Goal: Check status

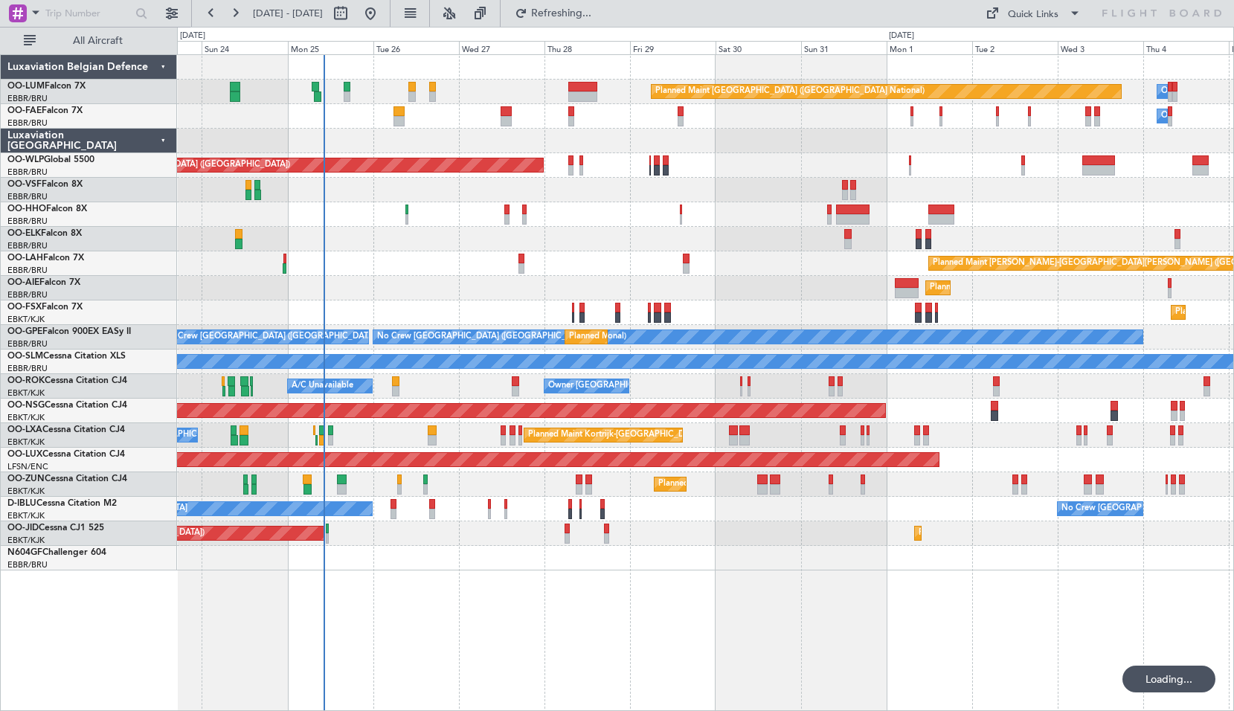
click at [432, 251] on div "Planned Maint Kortrijk-[GEOGRAPHIC_DATA]" at bounding box center [705, 239] width 1057 height 25
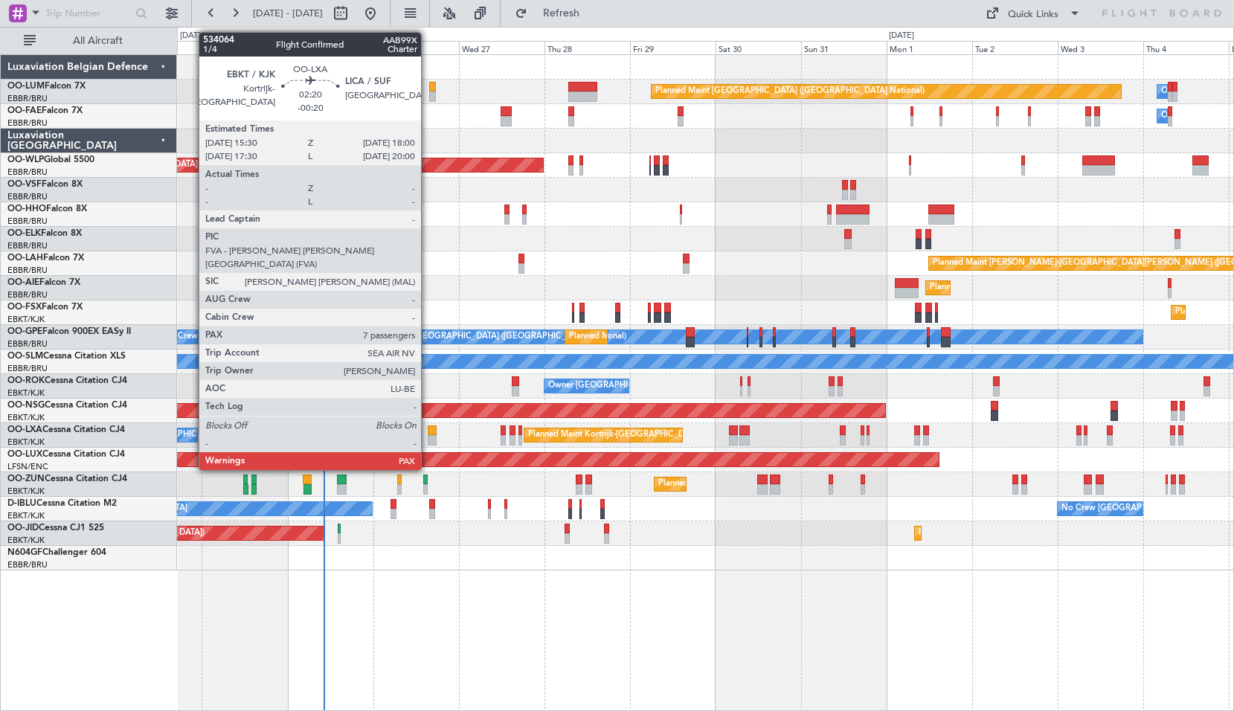
click at [428, 442] on div at bounding box center [432, 440] width 9 height 10
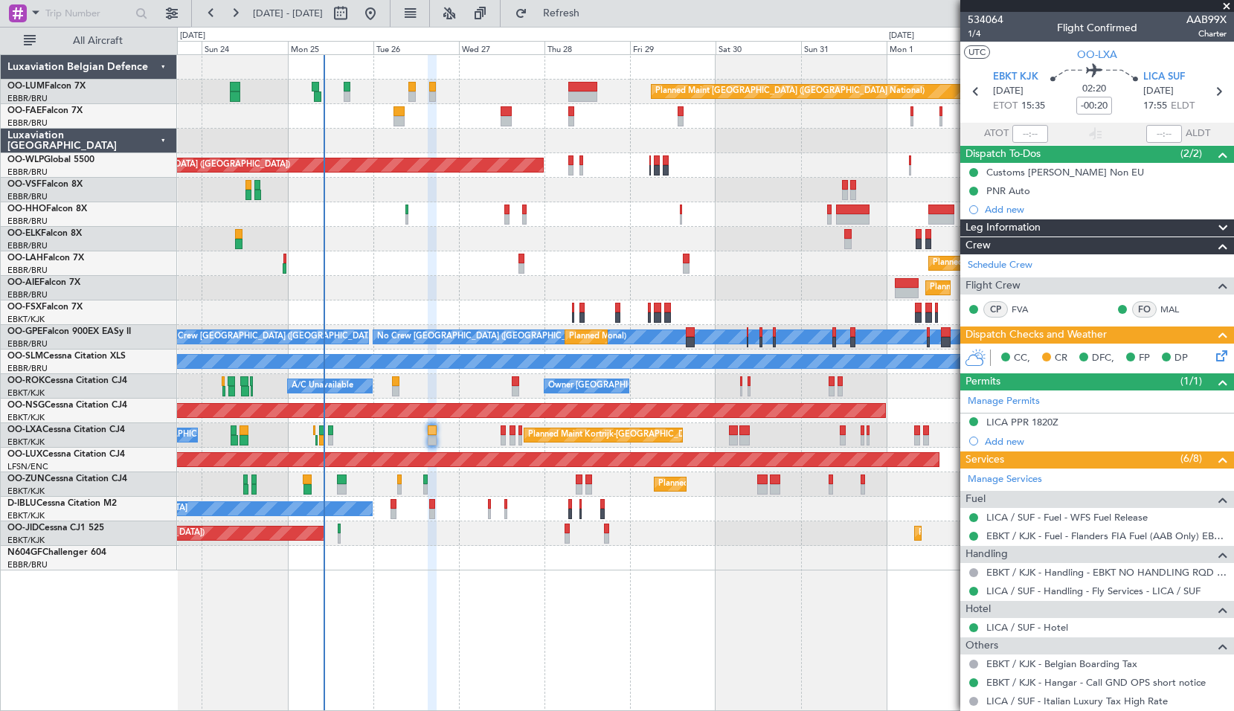
click at [1217, 355] on icon at bounding box center [1220, 353] width 12 height 12
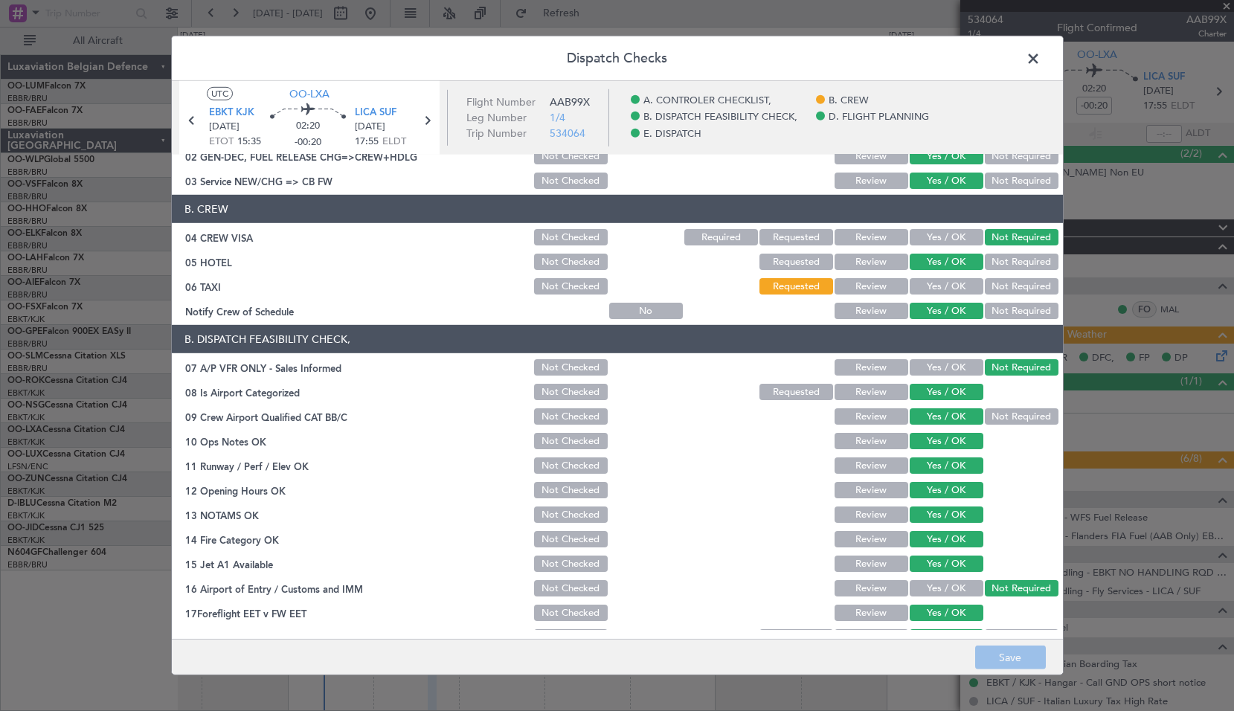
scroll to position [274, 0]
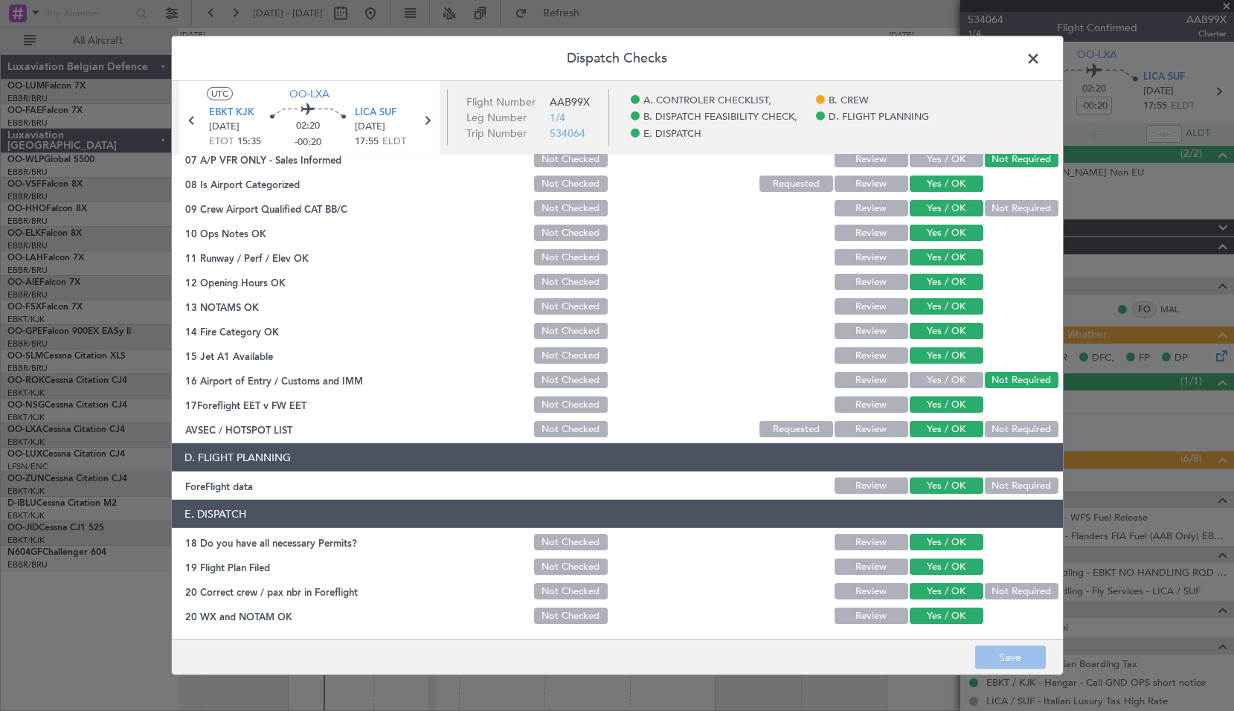
click at [1041, 57] on span at bounding box center [1041, 63] width 0 height 30
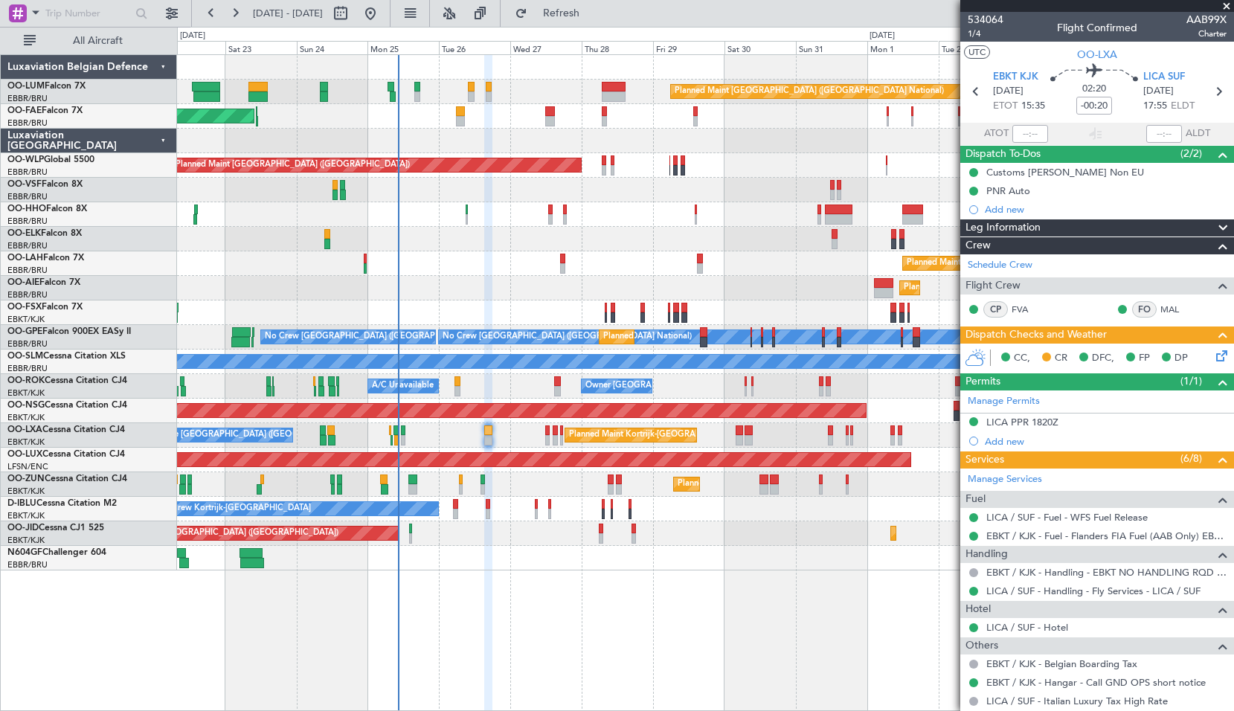
click at [1214, 356] on icon at bounding box center [1220, 353] width 12 height 12
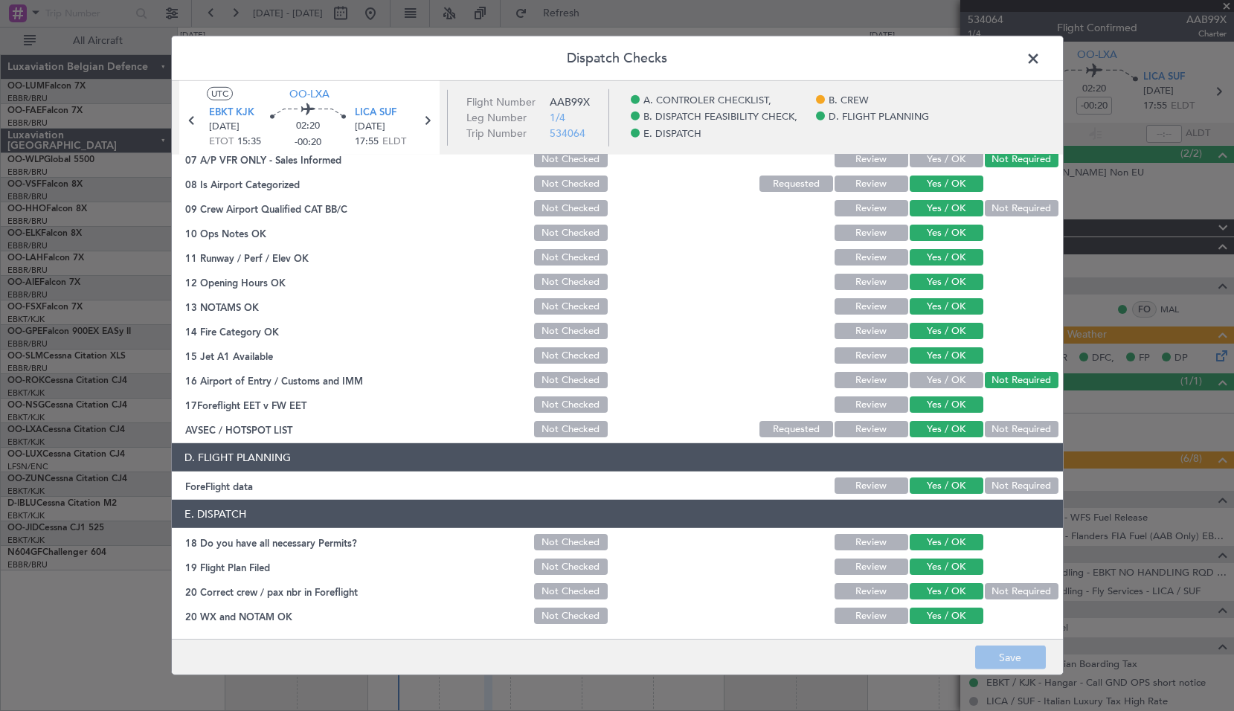
drag, startPoint x: 1032, startPoint y: 61, endPoint x: 1022, endPoint y: 65, distance: 10.4
click at [1041, 61] on span at bounding box center [1041, 63] width 0 height 30
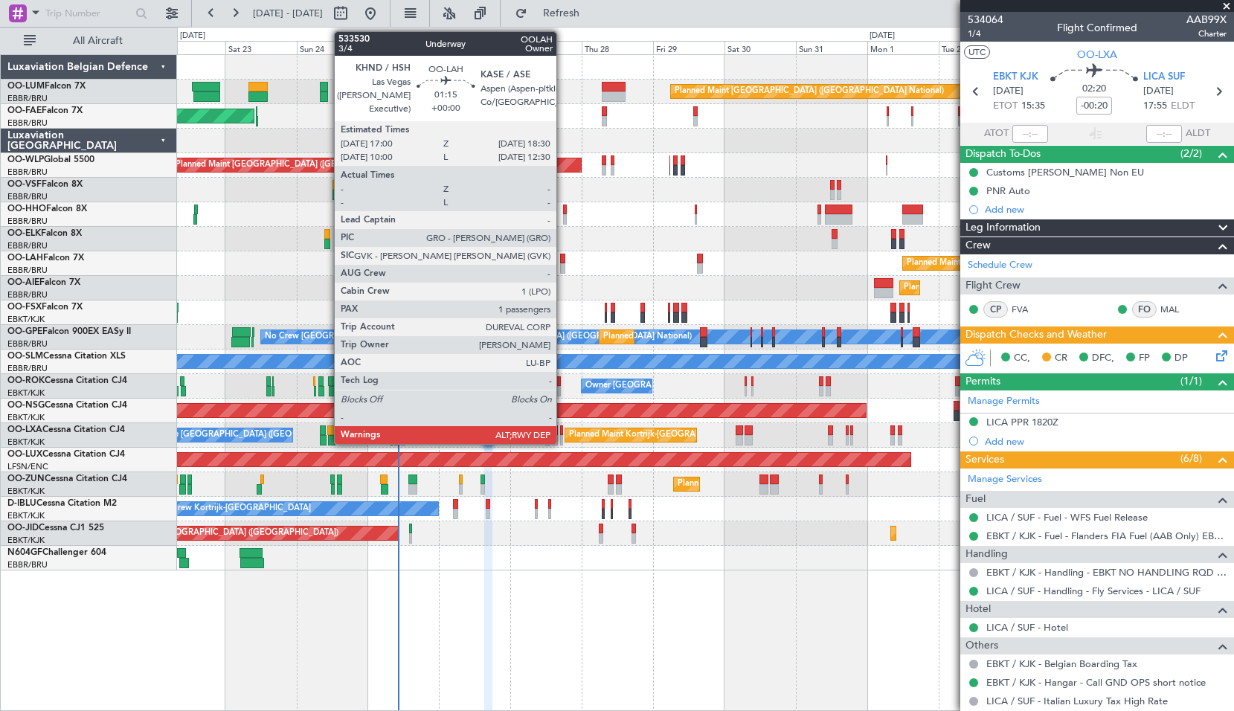
click at [563, 272] on div at bounding box center [562, 268] width 4 height 10
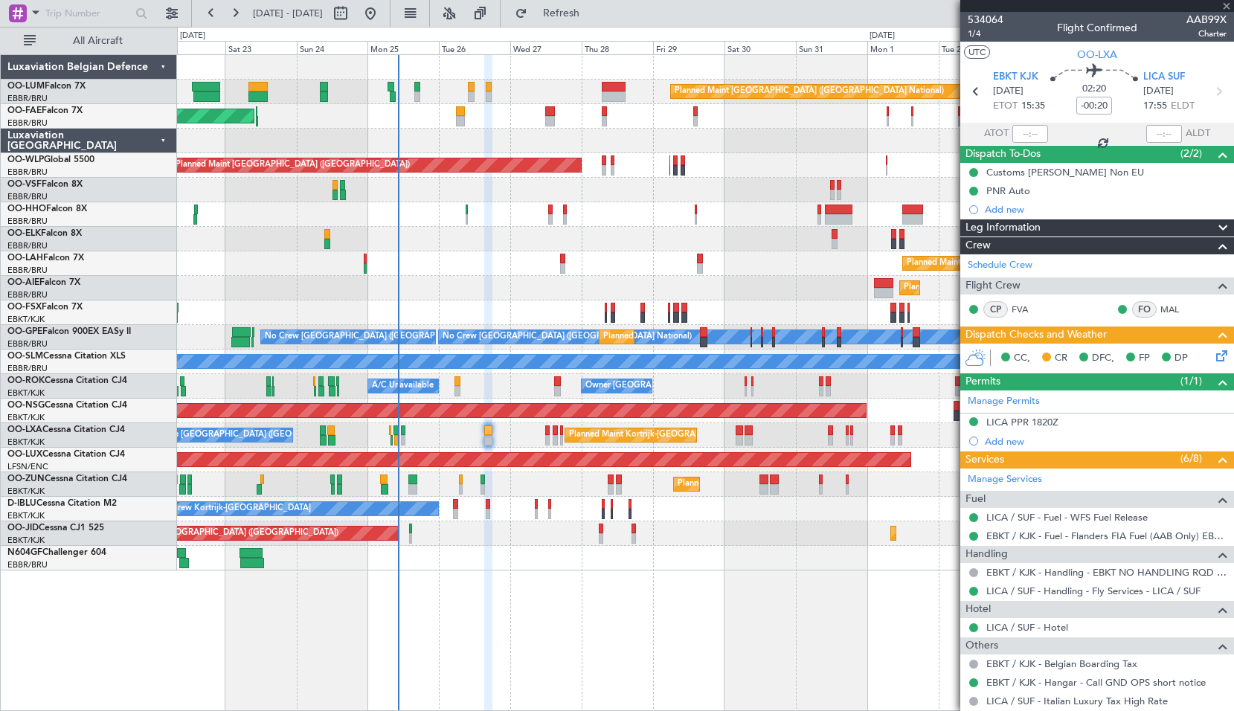
click at [609, 257] on div "Planned Maint [PERSON_NAME]-[GEOGRAPHIC_DATA][PERSON_NAME] ([GEOGRAPHIC_DATA][P…" at bounding box center [705, 263] width 1057 height 25
type input "1"
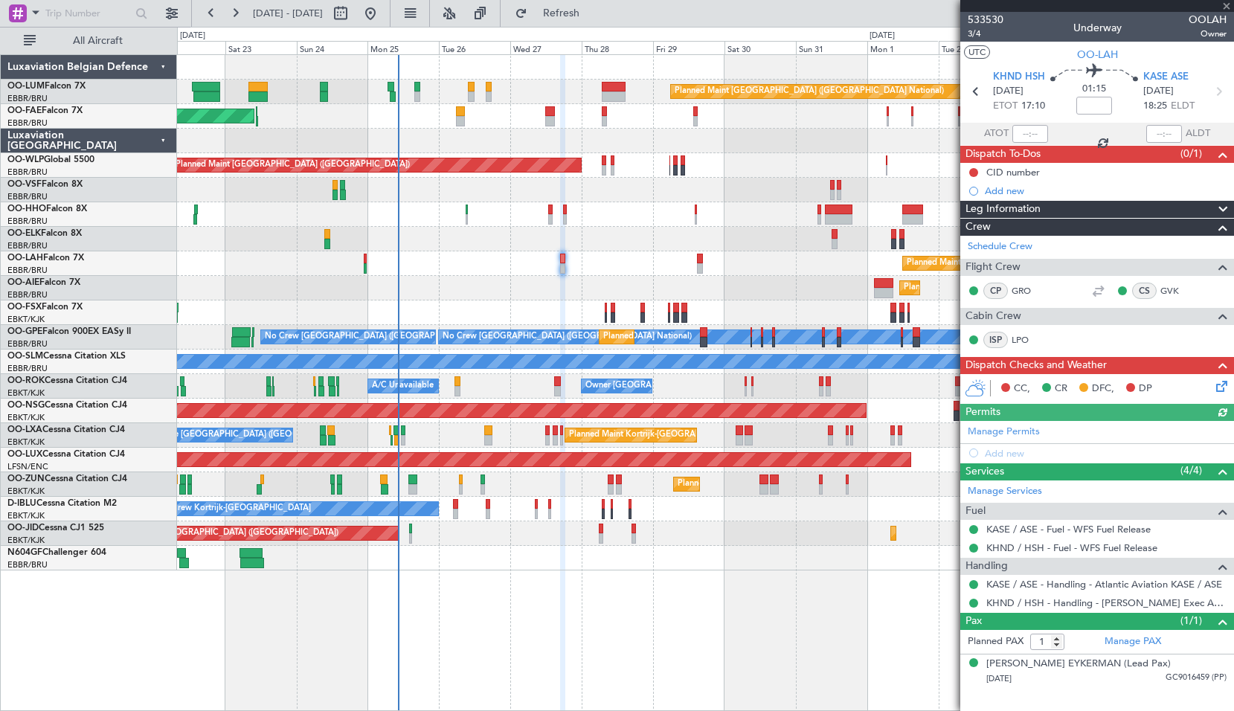
click at [1219, 384] on icon at bounding box center [1220, 384] width 12 height 12
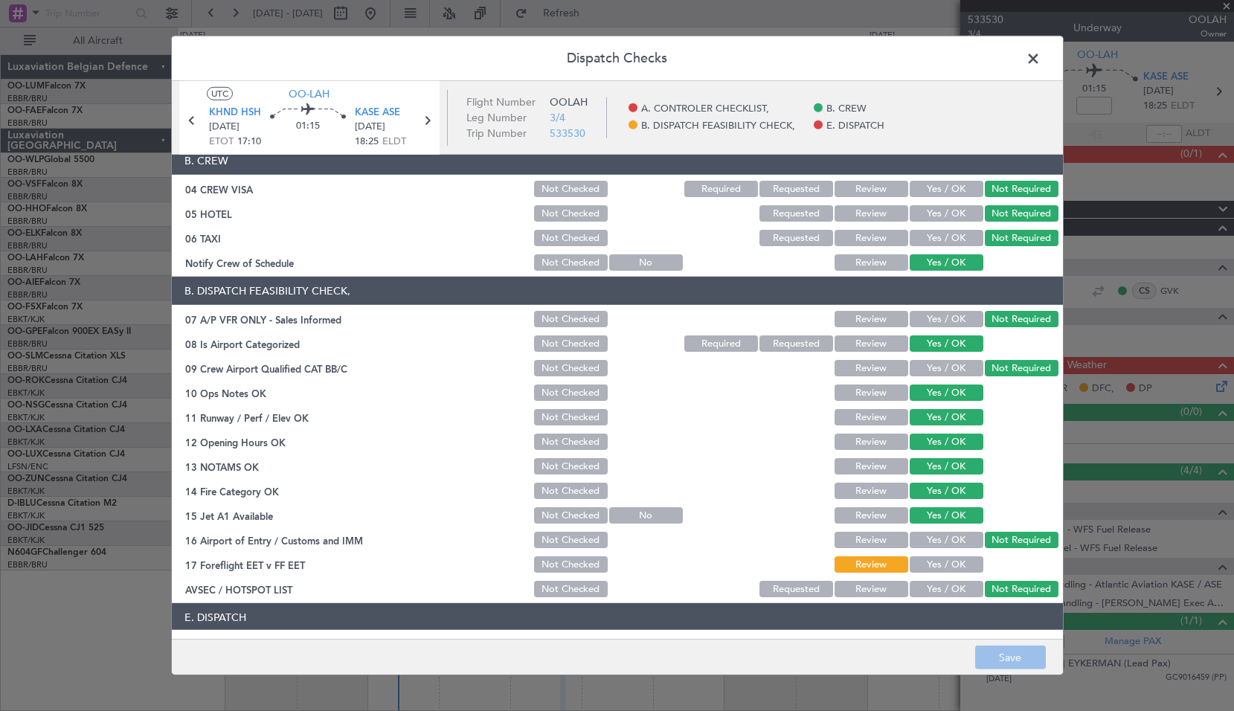
scroll to position [149, 0]
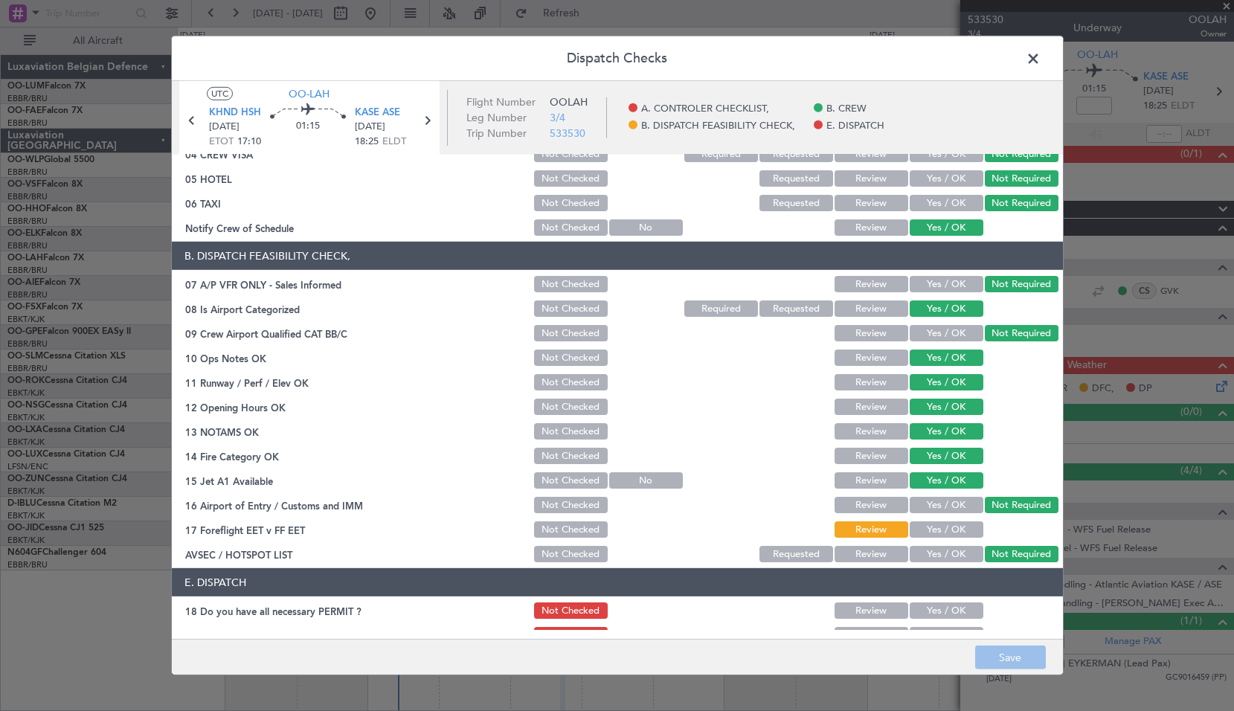
click at [1041, 55] on span at bounding box center [1041, 63] width 0 height 30
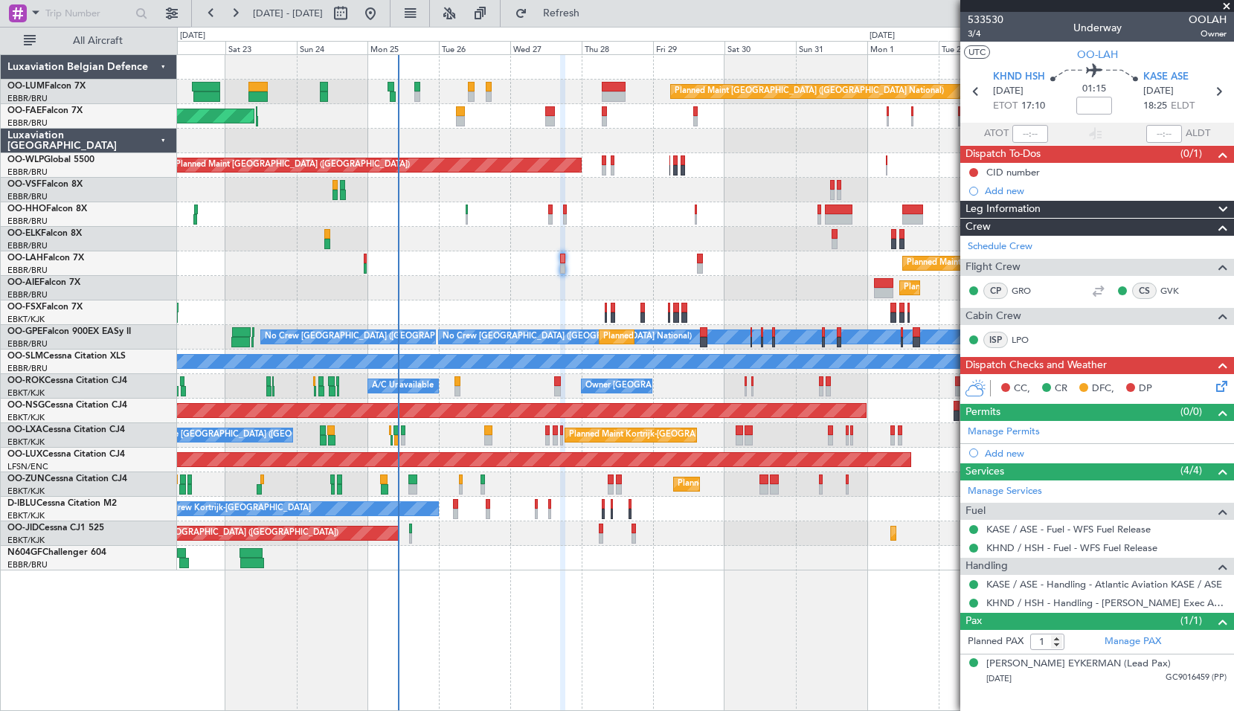
click at [1227, 4] on span at bounding box center [1226, 6] width 15 height 13
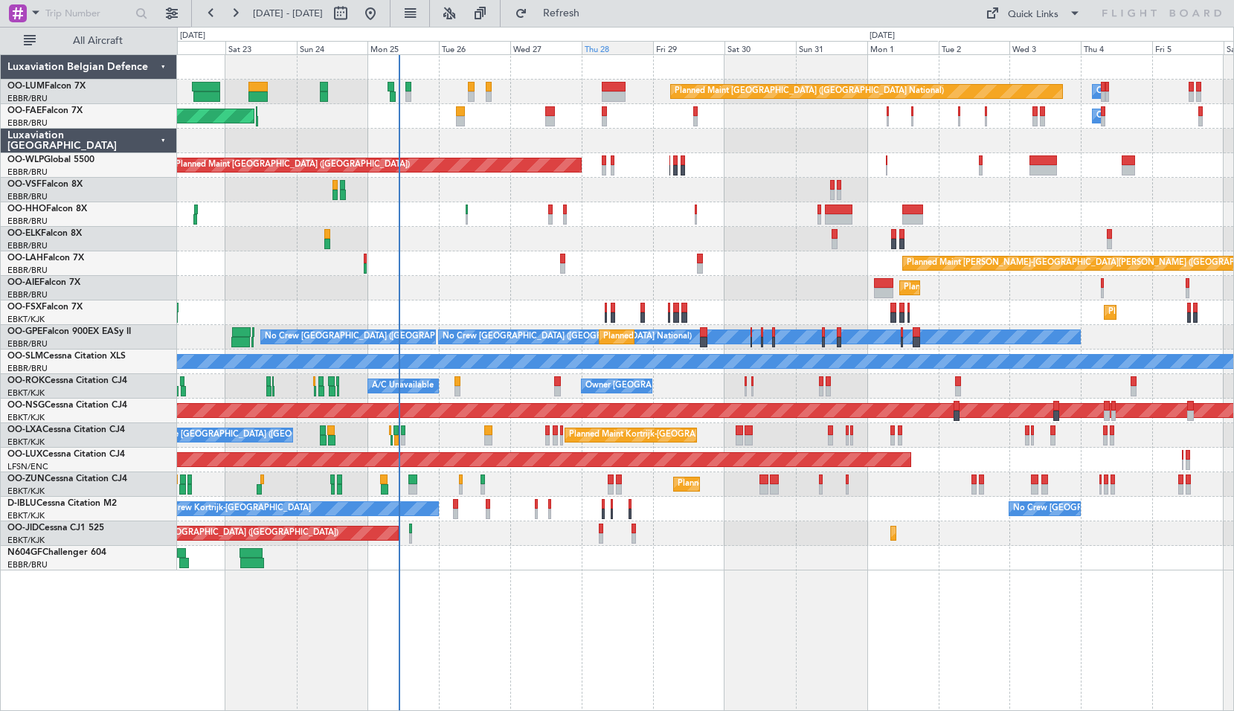
drag, startPoint x: 609, startPoint y: 13, endPoint x: 612, endPoint y: 45, distance: 32.1
click at [593, 12] on span "Refresh" at bounding box center [562, 13] width 62 height 10
click at [713, 610] on div "Planned Maint [GEOGRAPHIC_DATA] ([GEOGRAPHIC_DATA] National) Owner [GEOGRAPHIC_…" at bounding box center [705, 382] width 1057 height 657
click at [960, 575] on div "Planned Maint [GEOGRAPHIC_DATA] ([GEOGRAPHIC_DATA] National) Owner [GEOGRAPHIC_…" at bounding box center [705, 382] width 1057 height 657
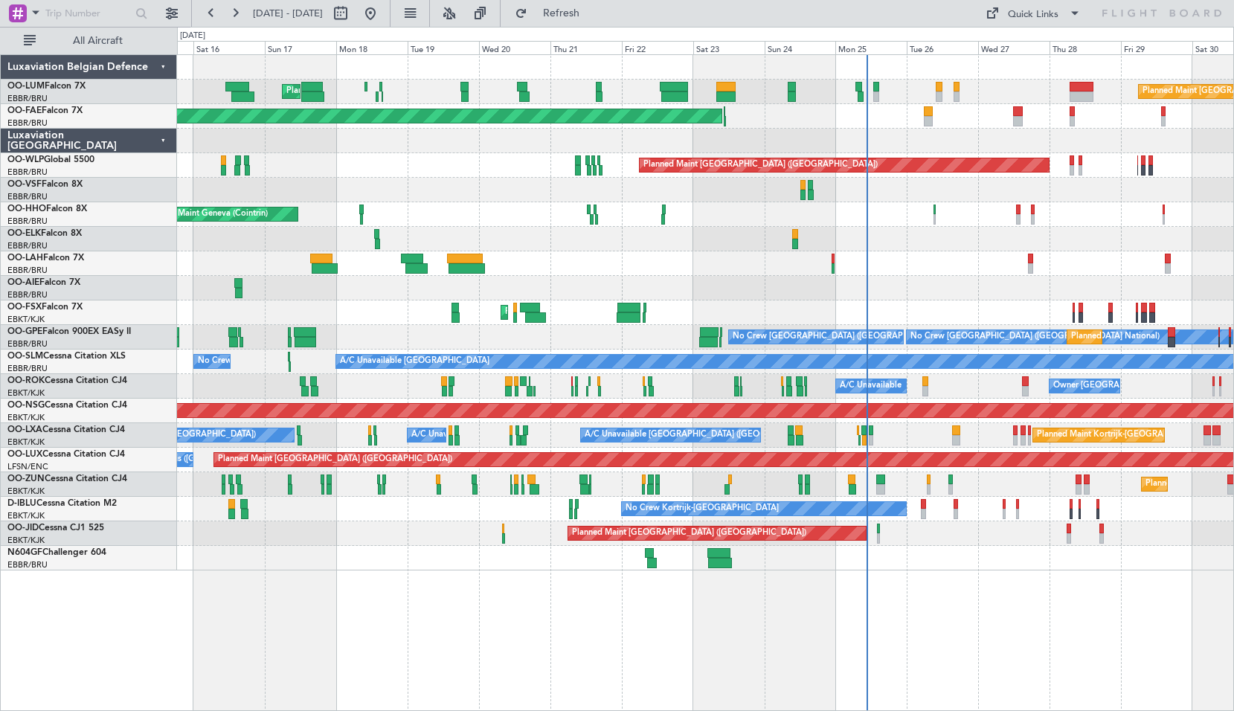
click at [612, 617] on div "Planned Maint [GEOGRAPHIC_DATA] ([GEOGRAPHIC_DATA] National) Planned Maint [GEO…" at bounding box center [705, 382] width 1057 height 657
